Goal: Communication & Community: Answer question/provide support

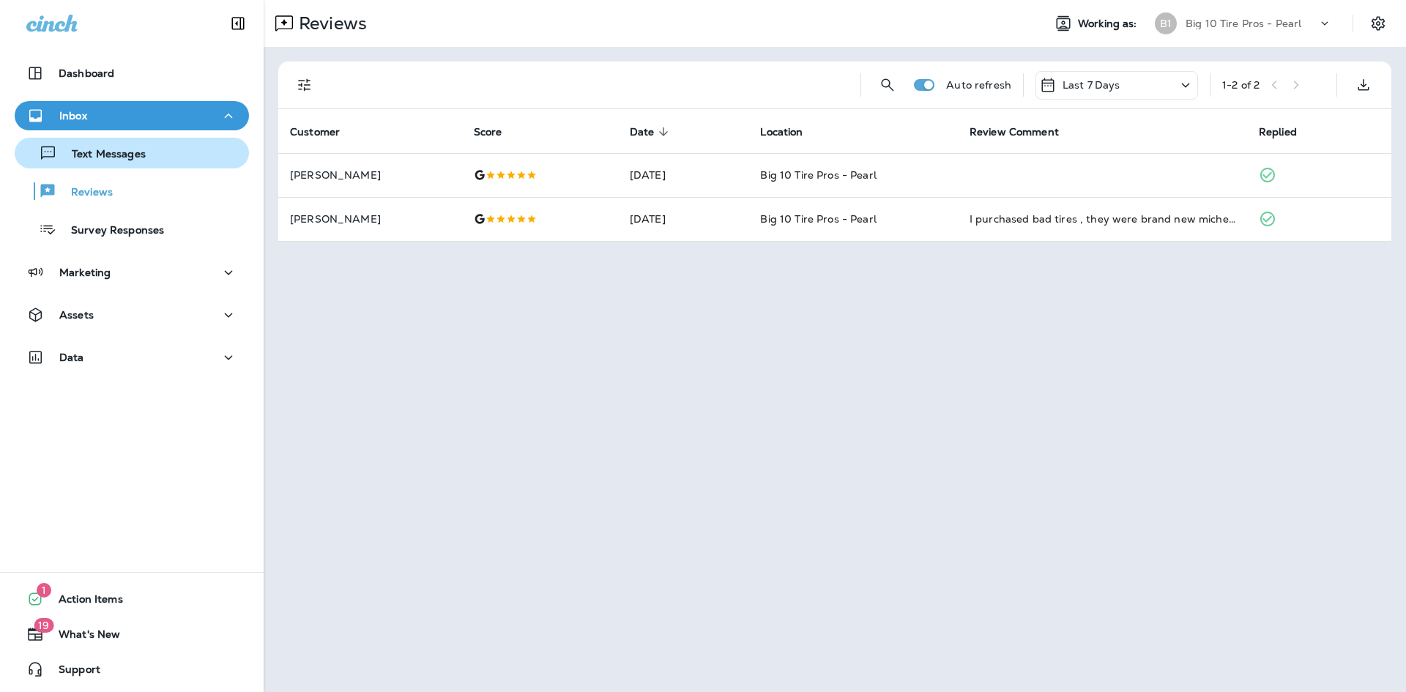
click at [89, 149] on p "Text Messages" at bounding box center [101, 155] width 89 height 14
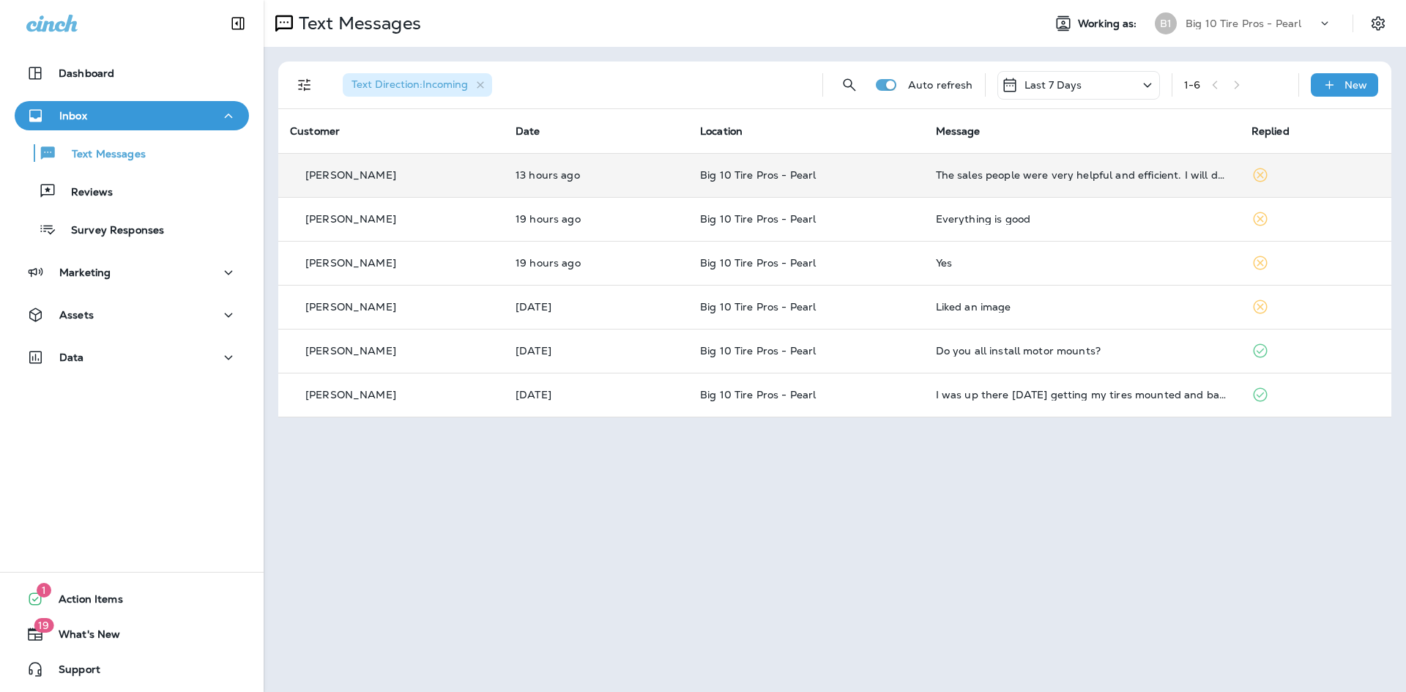
click at [1226, 180] on td "The sales people were very helpful and efficient. I will definitely be back" at bounding box center [1082, 175] width 316 height 44
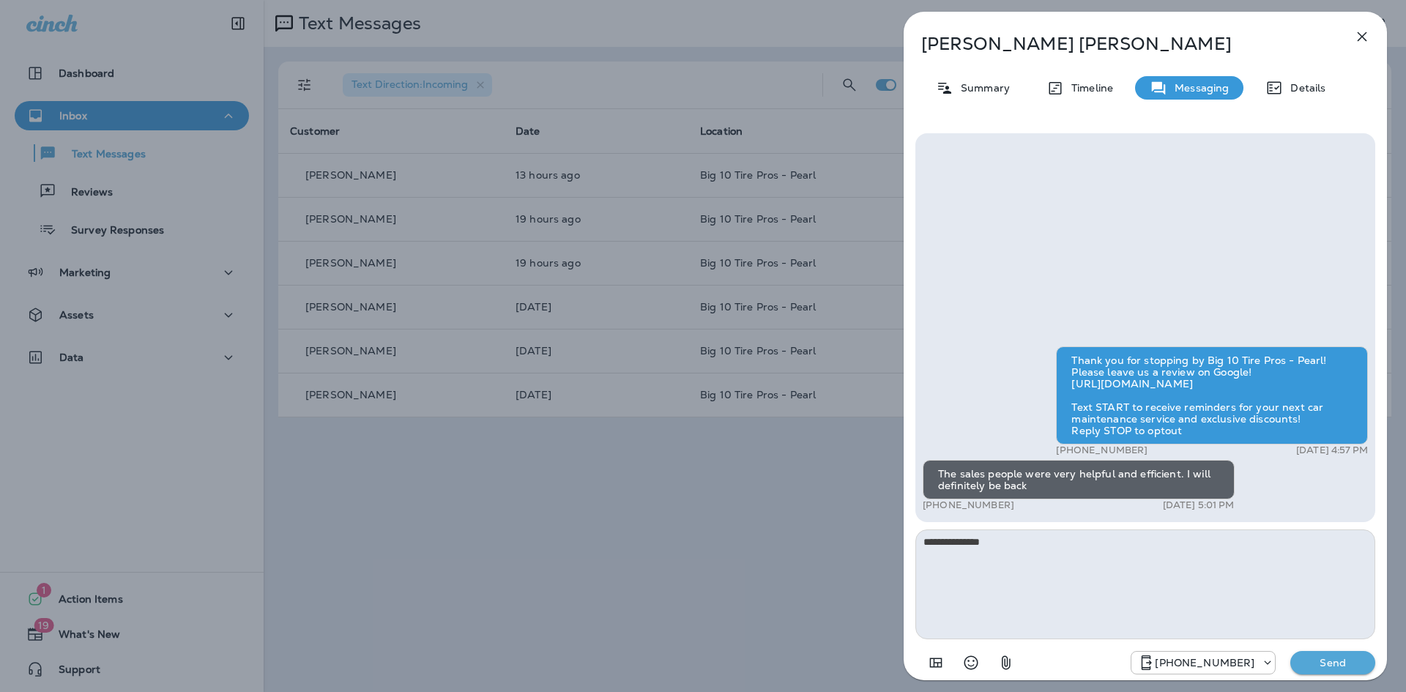
type textarea "**********"
click at [1335, 659] on p "Send" at bounding box center [1333, 662] width 62 height 13
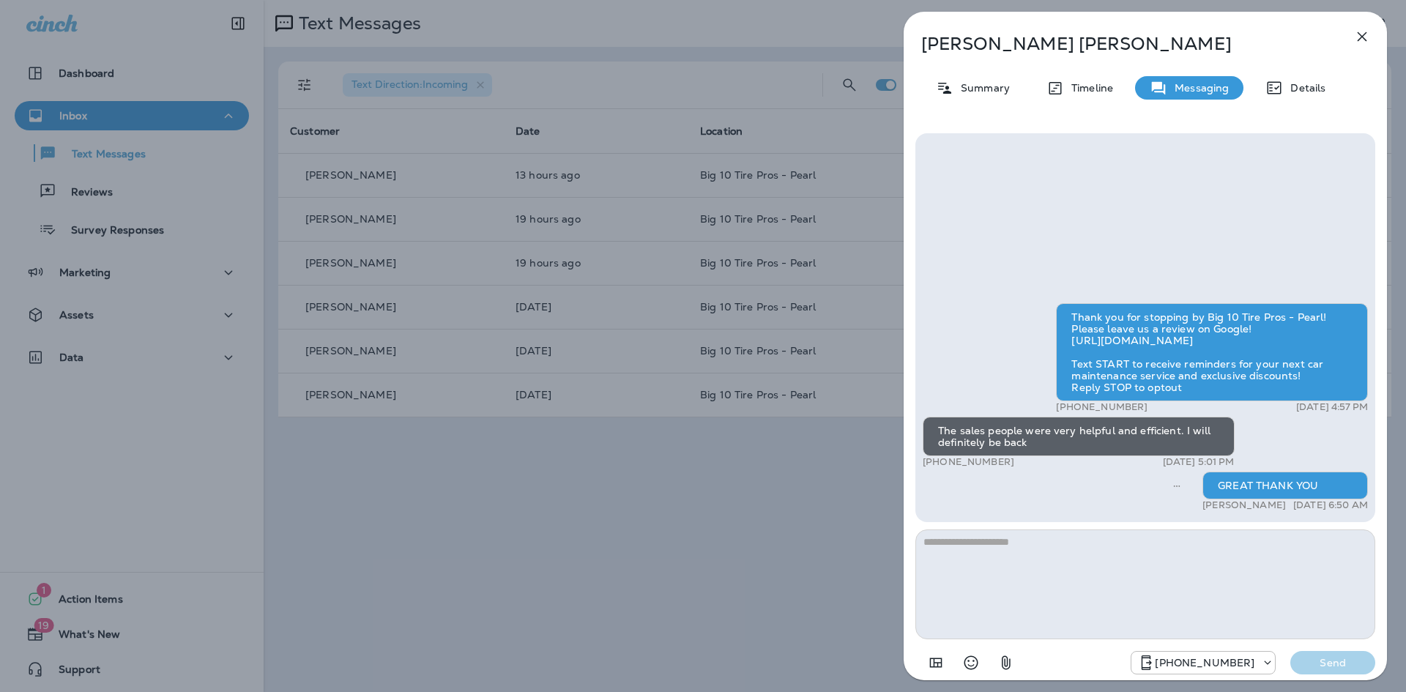
click at [1362, 38] on icon "button" at bounding box center [1362, 37] width 18 height 18
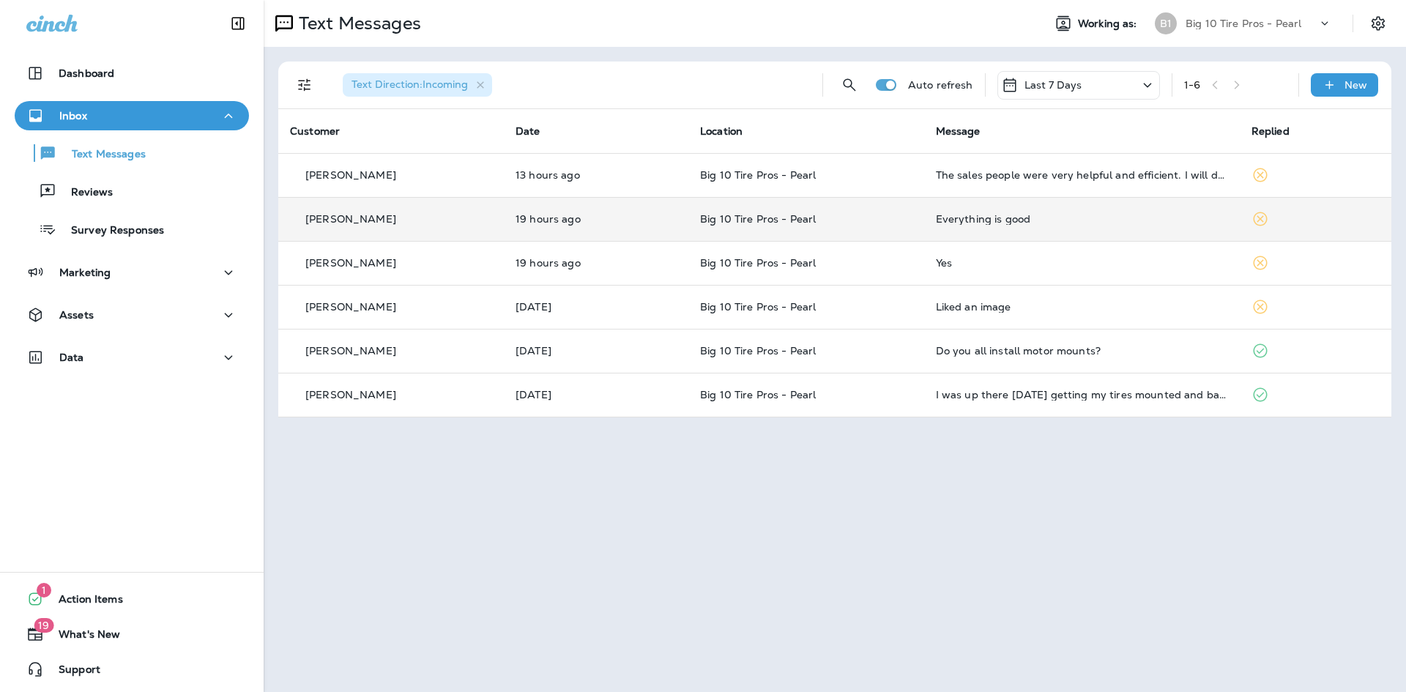
click at [1204, 226] on td "Everything is good" at bounding box center [1082, 219] width 316 height 44
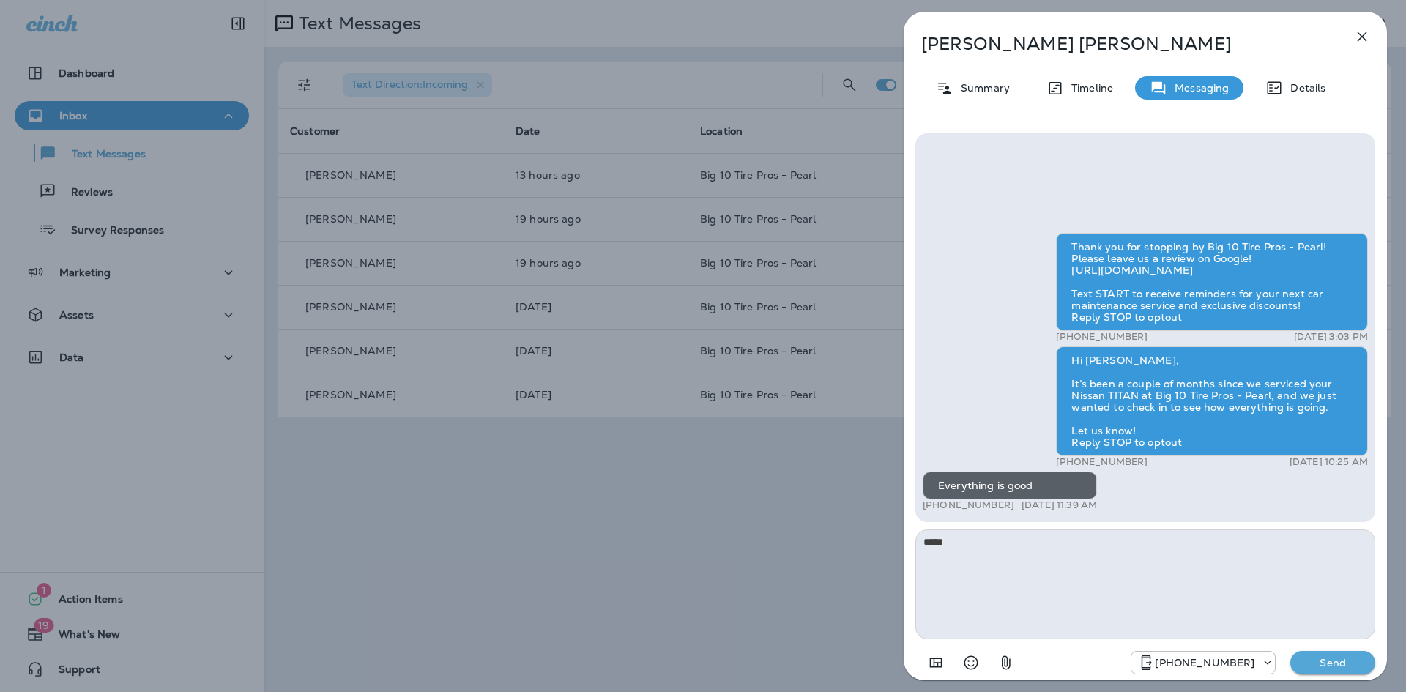
type textarea "*****"
click at [1323, 666] on p "Send" at bounding box center [1333, 662] width 62 height 13
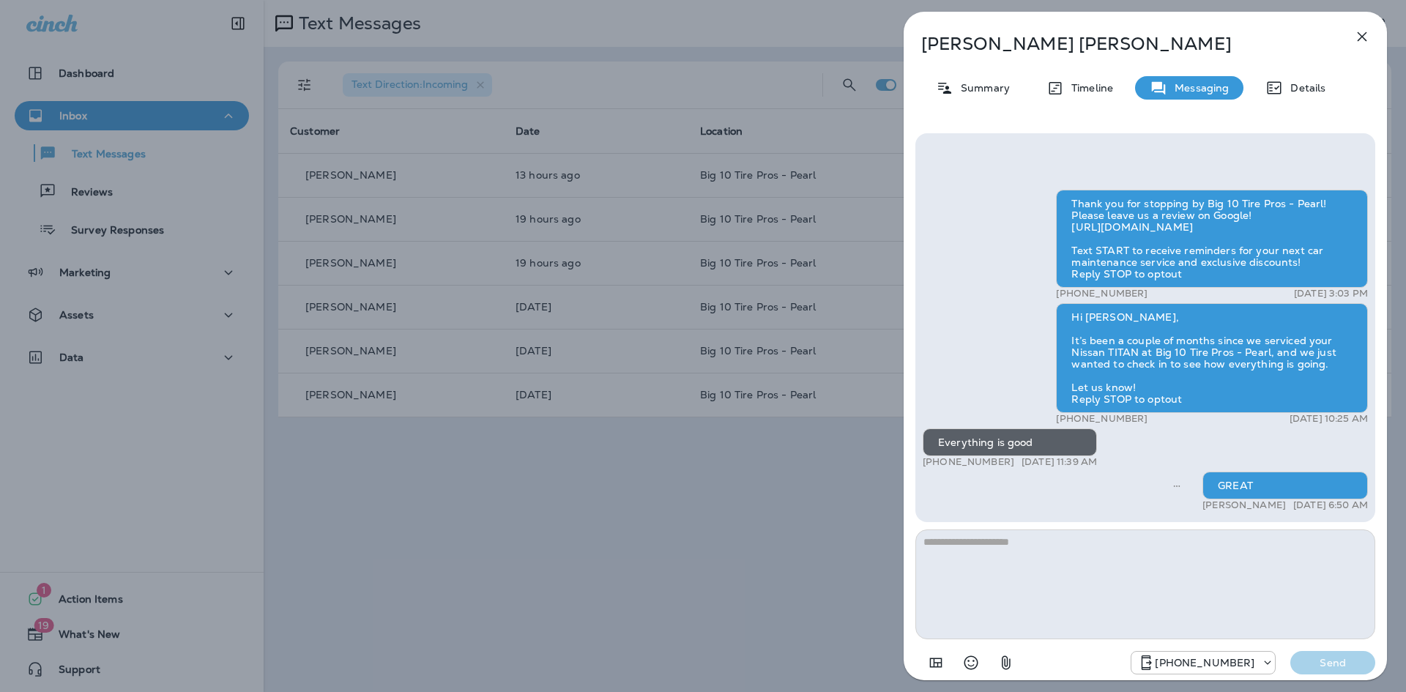
click at [1368, 37] on icon "button" at bounding box center [1362, 37] width 18 height 18
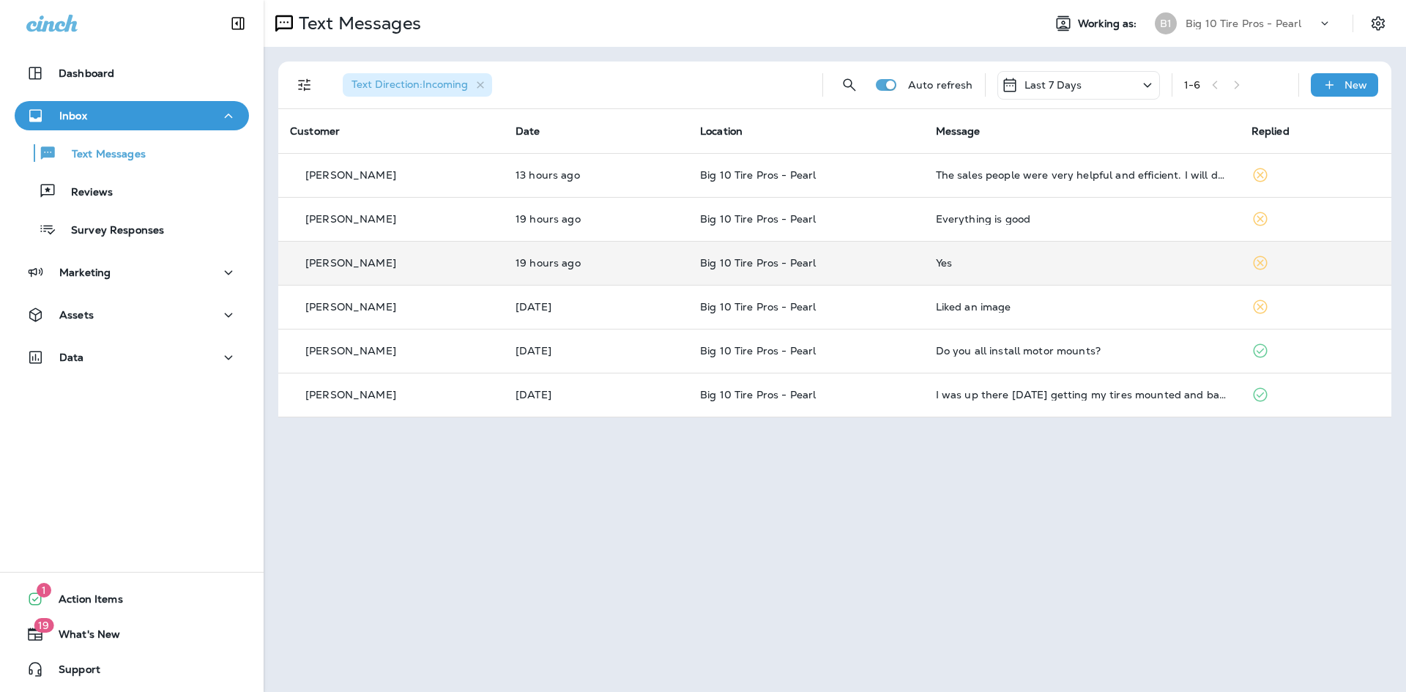
click at [1065, 263] on div "Yes" at bounding box center [1082, 263] width 292 height 12
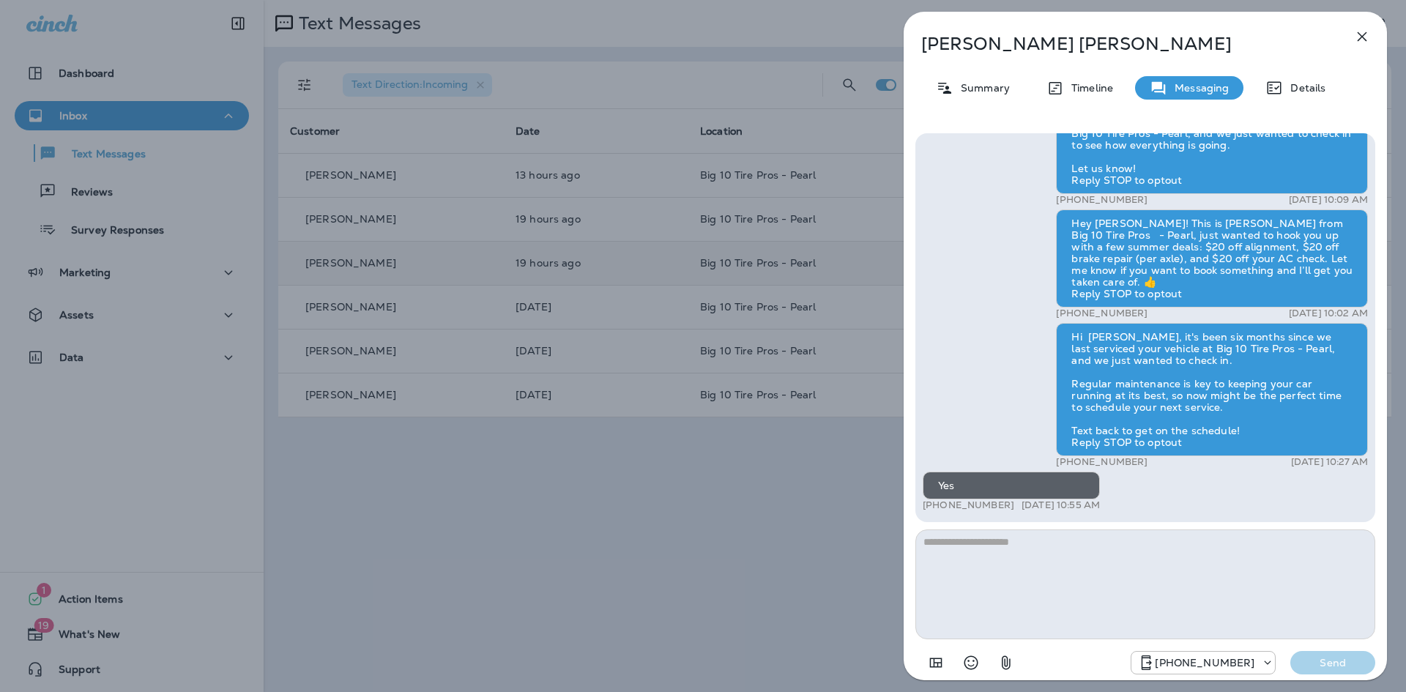
click at [1358, 34] on icon "button" at bounding box center [1362, 37] width 18 height 18
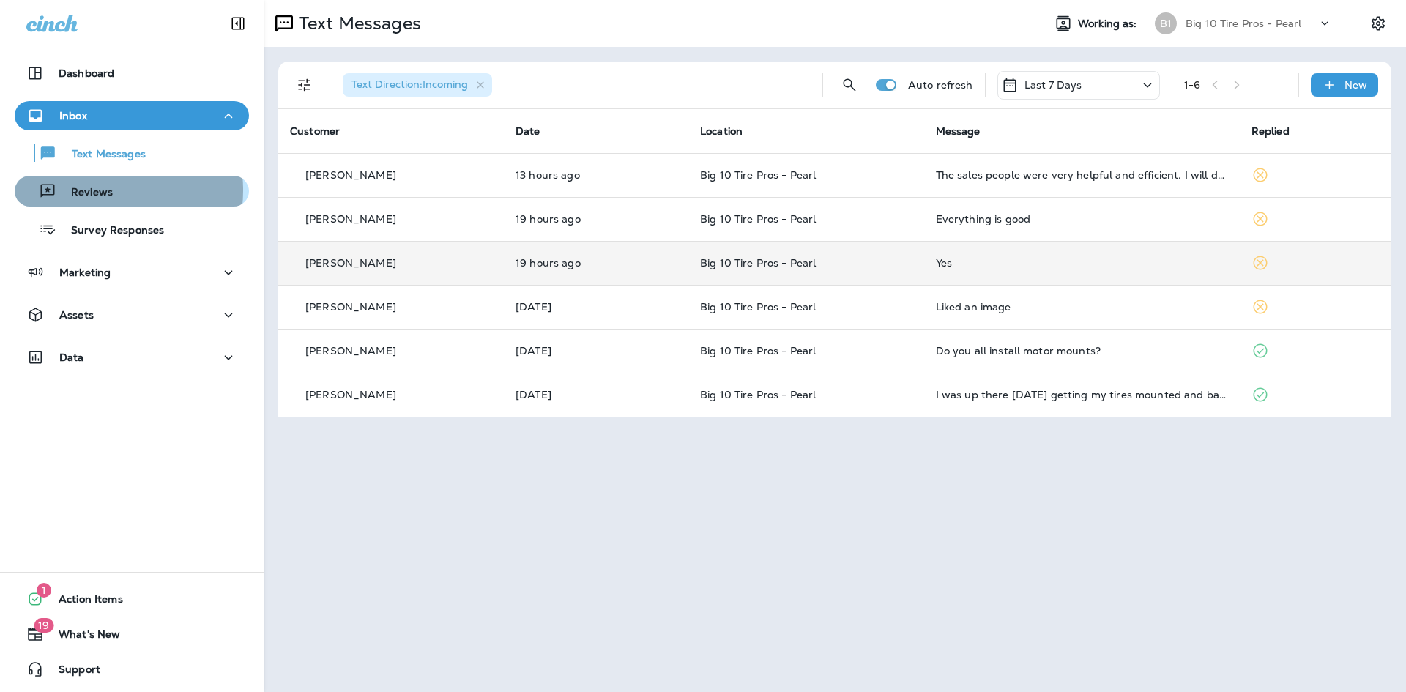
click at [94, 190] on p "Reviews" at bounding box center [84, 193] width 56 height 14
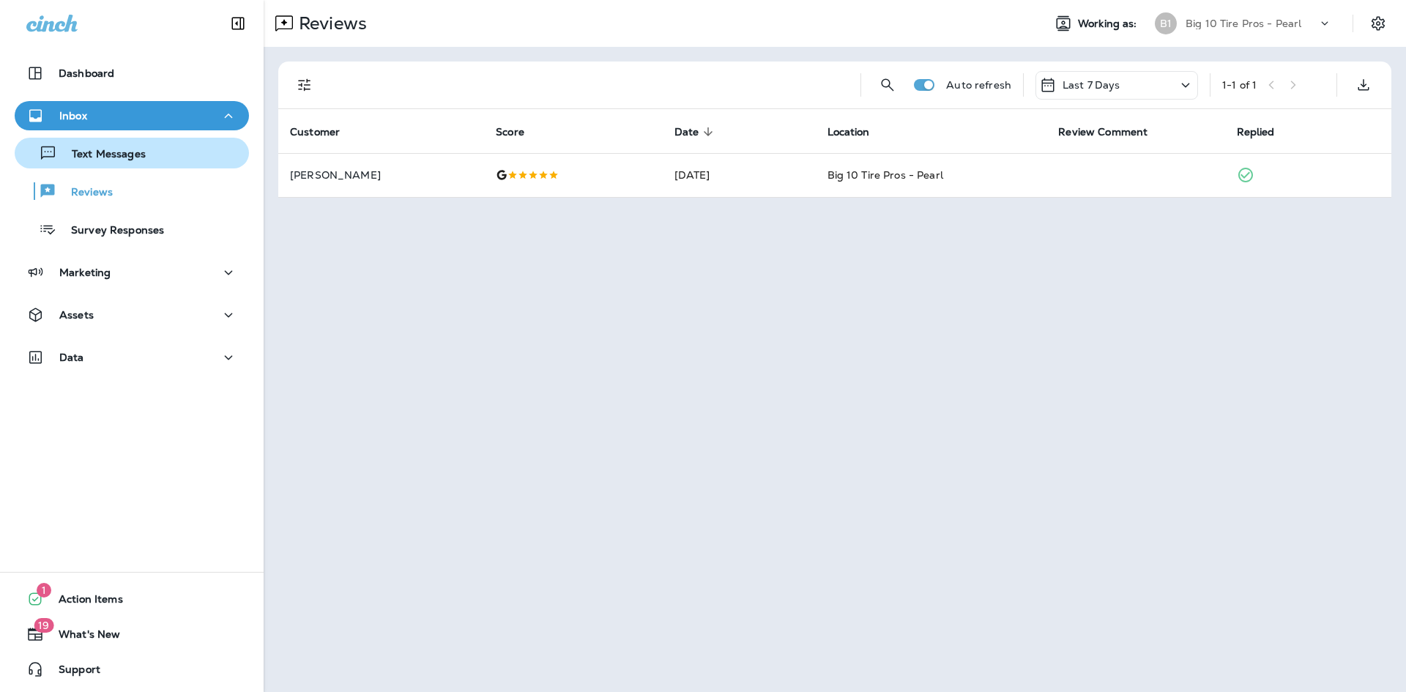
click at [107, 153] on p "Text Messages" at bounding box center [101, 155] width 89 height 14
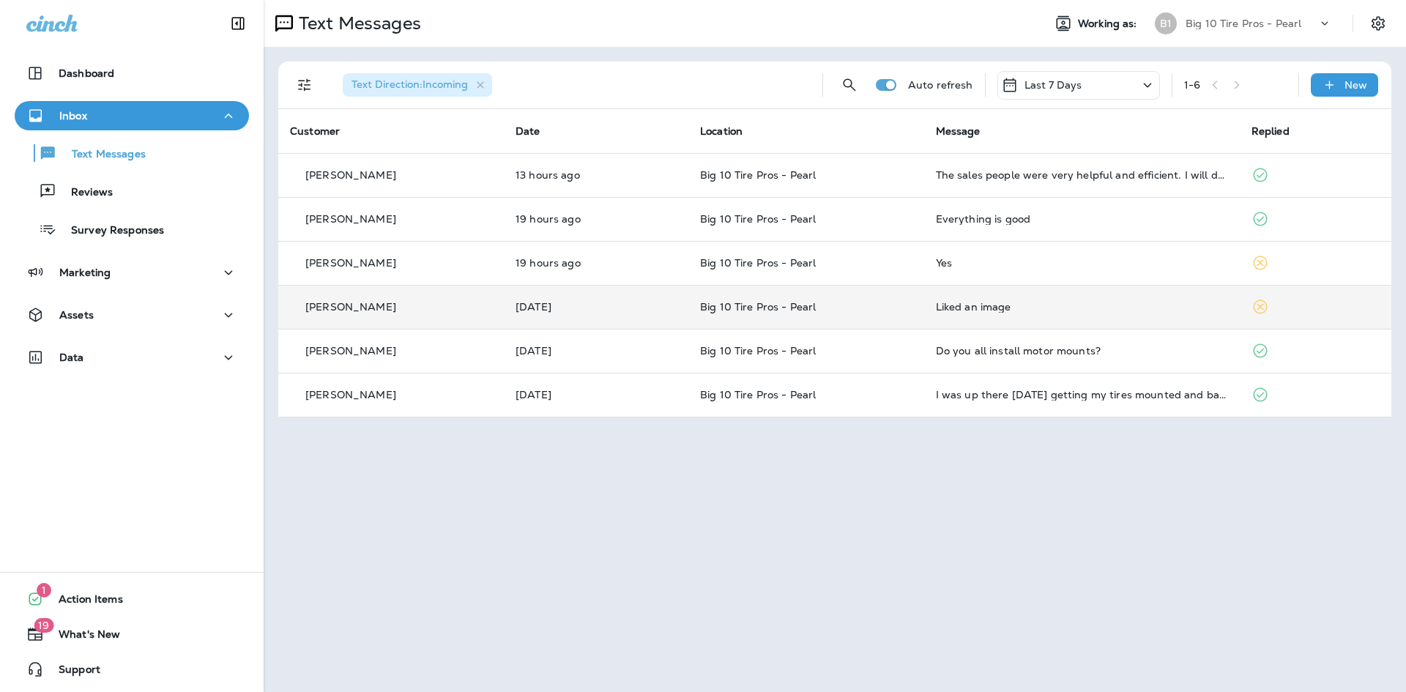
click at [1215, 316] on td "Liked an image" at bounding box center [1082, 307] width 316 height 44
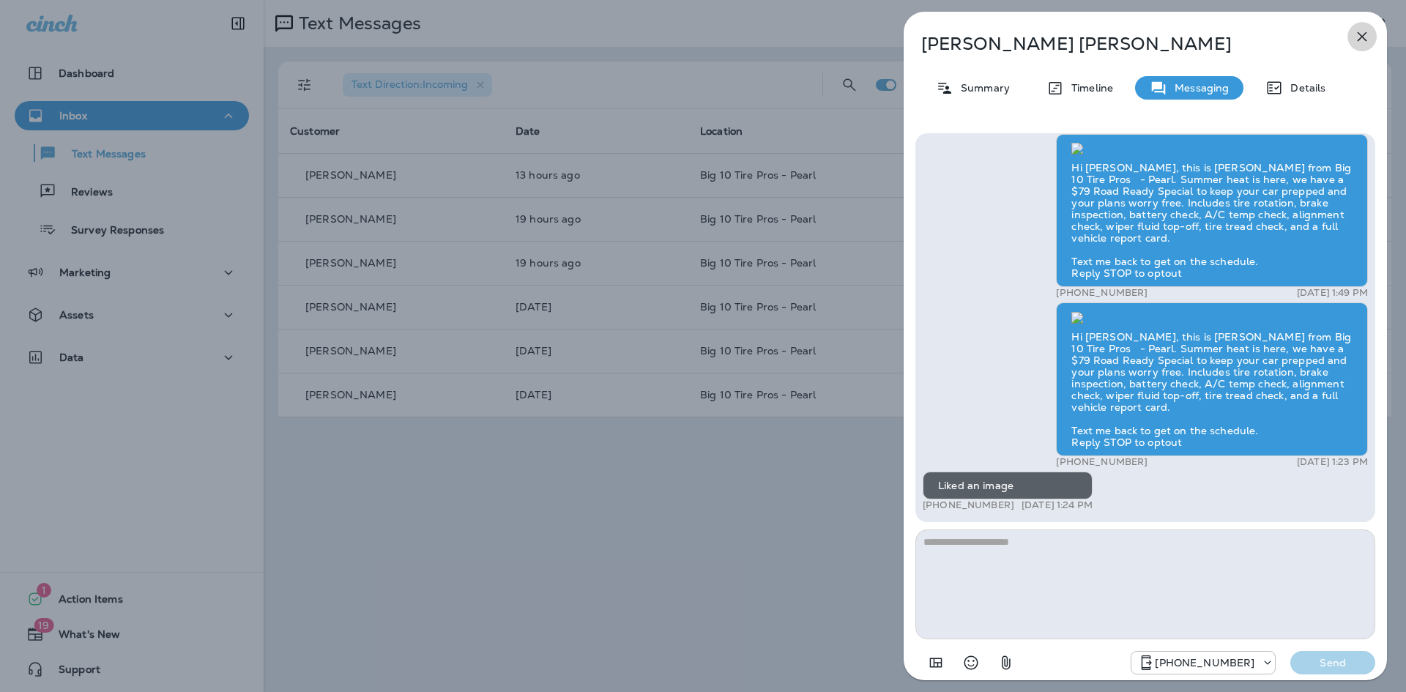
click at [1359, 39] on icon "button" at bounding box center [1363, 37] width 10 height 10
